Goal: Find specific page/section: Find specific page/section

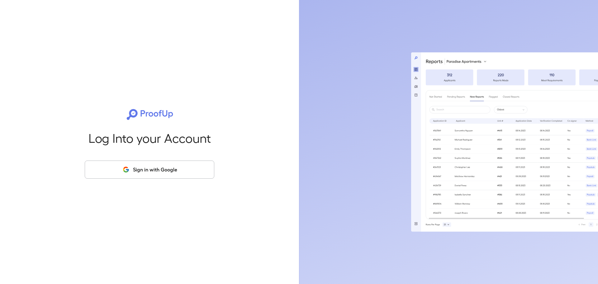
click at [156, 167] on button "Sign in with Google" at bounding box center [150, 170] width 130 height 18
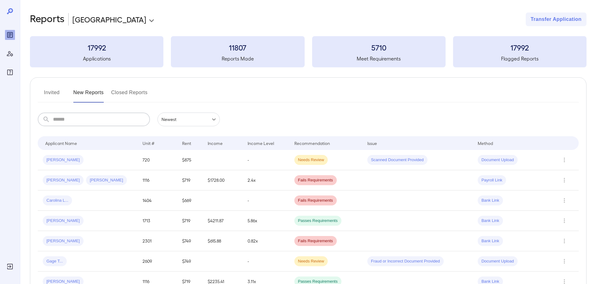
click at [113, 118] on input "text" at bounding box center [101, 120] width 97 height 14
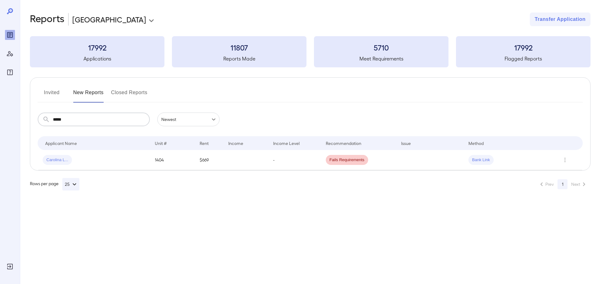
type input "*****"
click at [55, 158] on span "Carolina L..." at bounding box center [57, 160] width 29 height 6
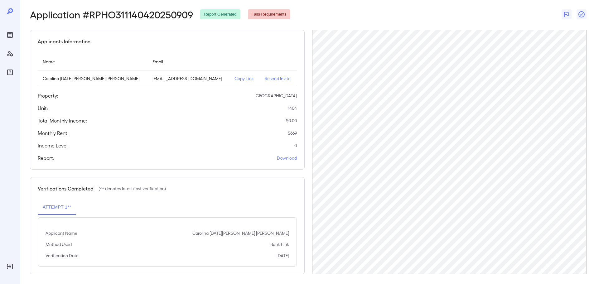
scroll to position [29, 0]
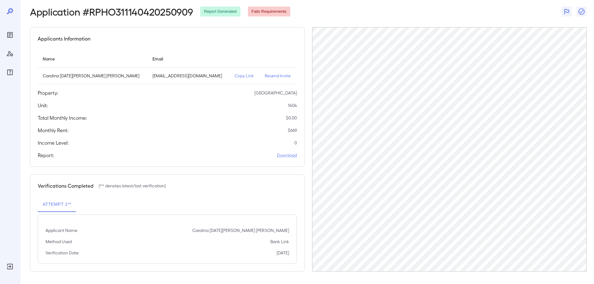
click at [67, 207] on button "Attempt 1**" at bounding box center [57, 204] width 38 height 15
click at [120, 236] on div "Applicant Name Carolina Lucia Jimenez Osorio Method Used Bank Link Verification…" at bounding box center [167, 238] width 259 height 49
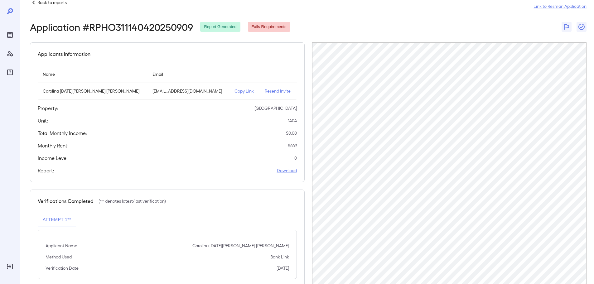
scroll to position [0, 0]
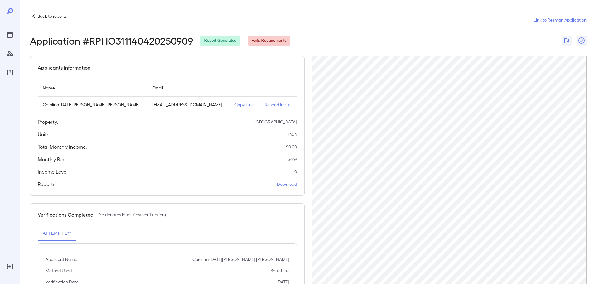
click at [52, 18] on p "Back to reports" at bounding box center [51, 16] width 29 height 6
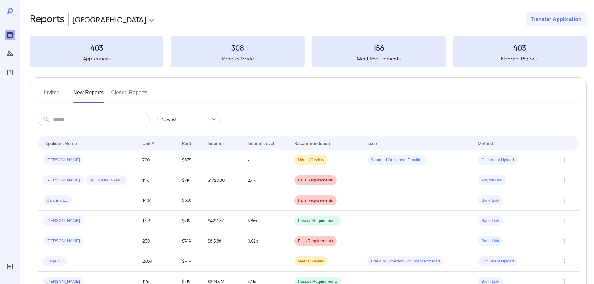
click at [90, 122] on input "text" at bounding box center [101, 120] width 97 height 14
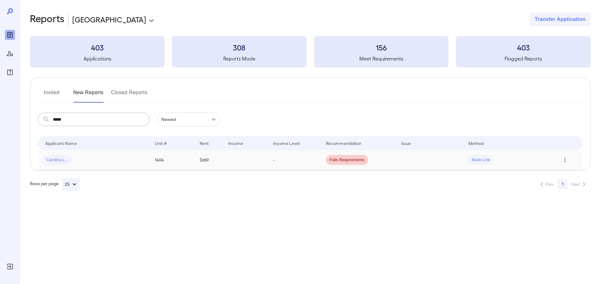
type input "*****"
click at [564, 161] on icon "Row Actions" at bounding box center [565, 159] width 7 height 7
drag, startPoint x: 151, startPoint y: 202, endPoint x: 142, endPoint y: 200, distance: 9.1
click at [151, 202] on div at bounding box center [299, 142] width 598 height 284
click at [60, 160] on span "Carolina L..." at bounding box center [57, 160] width 29 height 6
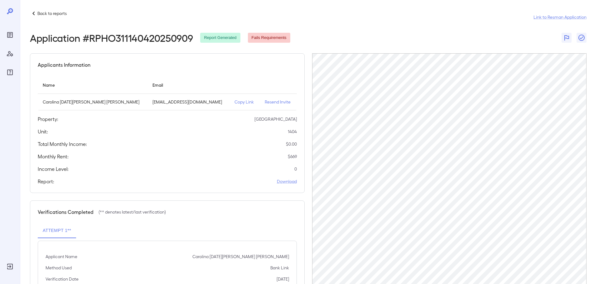
scroll to position [29, 0]
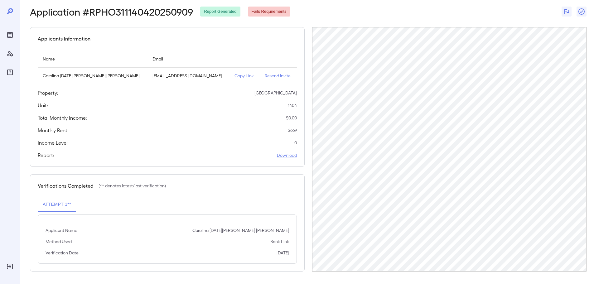
click at [234, 75] on p "Copy Link" at bounding box center [244, 76] width 20 height 6
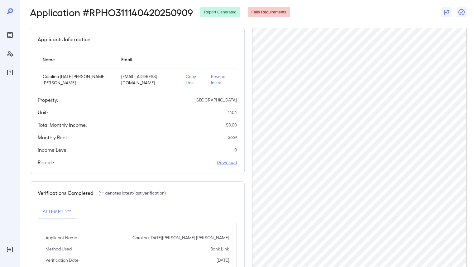
click at [190, 74] on p "Copy Link" at bounding box center [193, 79] width 15 height 12
